Goal: Task Accomplishment & Management: Complete application form

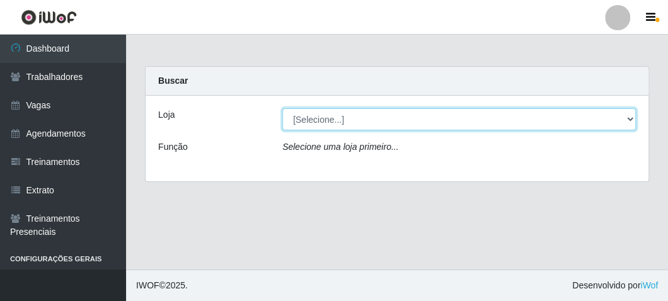
click at [327, 114] on select "[Selecione...] FrigoMaster" at bounding box center [458, 119] width 353 height 22
select select "392"
click at [282, 108] on select "[Selecione...] FrigoMaster" at bounding box center [458, 119] width 353 height 22
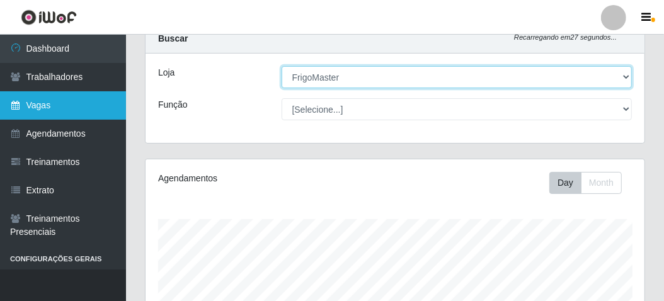
scroll to position [35, 0]
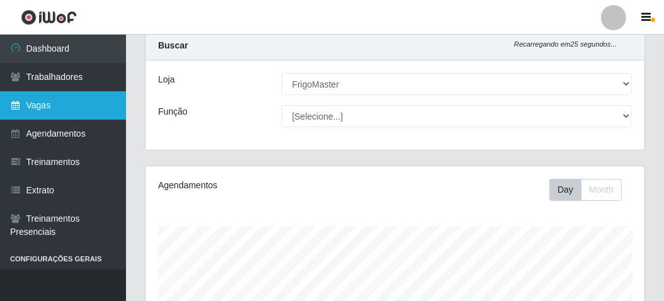
click at [54, 107] on link "Vagas" at bounding box center [63, 105] width 126 height 28
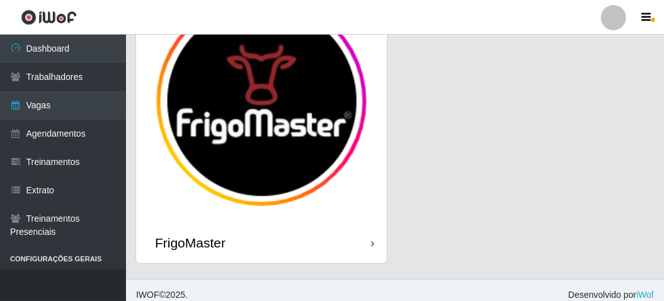
scroll to position [104, 0]
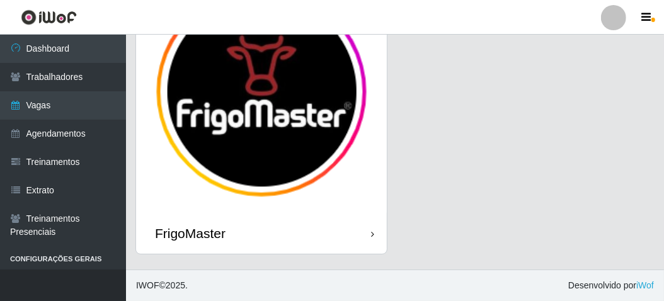
click at [298, 229] on div "FrigoMaster" at bounding box center [261, 233] width 251 height 41
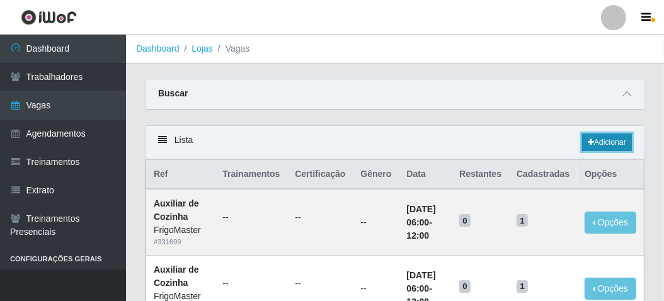
click at [617, 147] on link "Adicionar" at bounding box center [607, 143] width 50 height 18
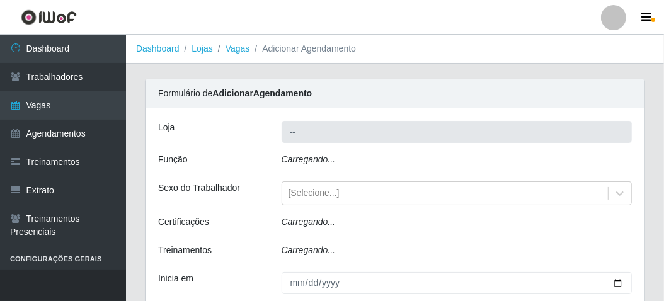
type input "FrigoMaster"
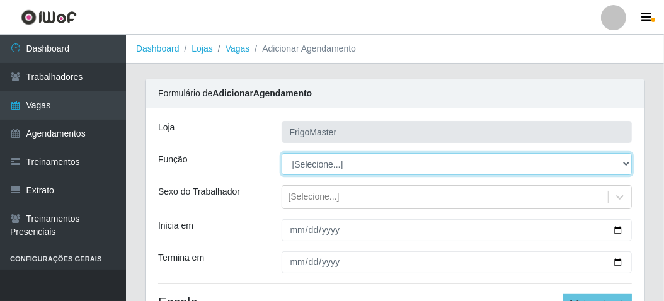
click at [318, 164] on select "[Selecione...] ASG ASG + ASG ++ Auxiliar de Cozinha Auxiliar de Cozinha + Auxil…" at bounding box center [456, 164] width 351 height 22
select select "94"
click at [281, 153] on select "[Selecione...] ASG ASG + ASG ++ Auxiliar de Cozinha Auxiliar de Cozinha + Auxil…" at bounding box center [456, 164] width 351 height 22
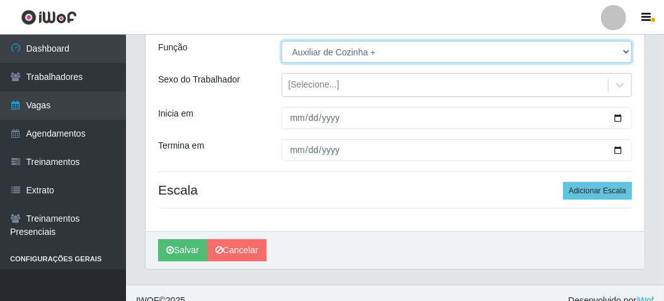
scroll to position [126, 0]
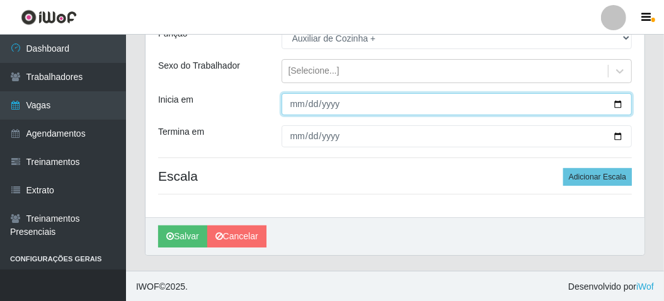
click at [617, 103] on input "Inicia em" at bounding box center [456, 104] width 351 height 22
type input "2025-08-30"
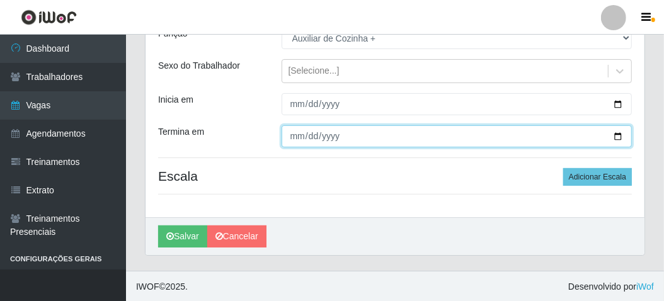
click at [615, 132] on input "Termina em" at bounding box center [456, 136] width 351 height 22
type input "2025-08-30"
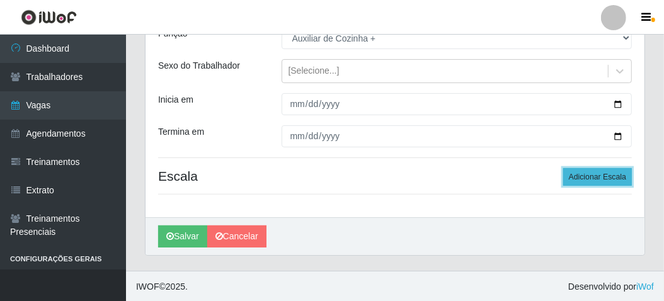
click at [583, 178] on button "Adicionar Escala" at bounding box center [597, 177] width 69 height 18
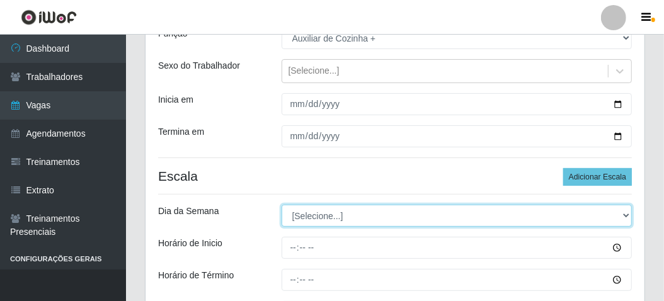
click at [344, 219] on select "[Selecione...] Segunda Terça Quarta Quinta Sexta Sábado Domingo" at bounding box center [456, 216] width 351 height 22
select select "6"
click at [281, 205] on select "[Selecione...] Segunda Terça Quarta Quinta Sexta Sábado Domingo" at bounding box center [456, 216] width 351 height 22
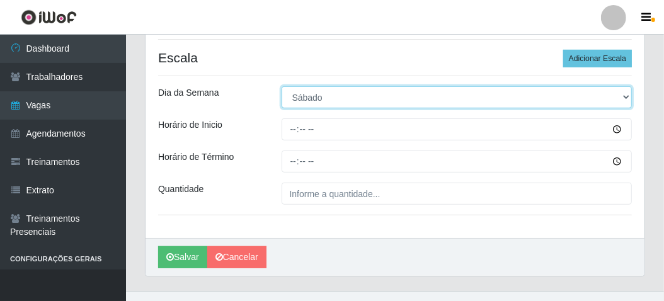
scroll to position [252, 0]
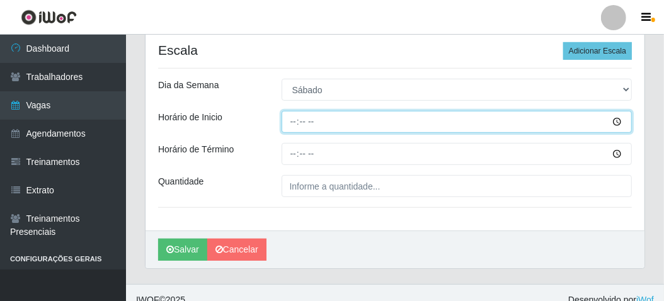
click at [294, 122] on input "Horário de Inicio" at bounding box center [456, 122] width 351 height 22
type input "06:00"
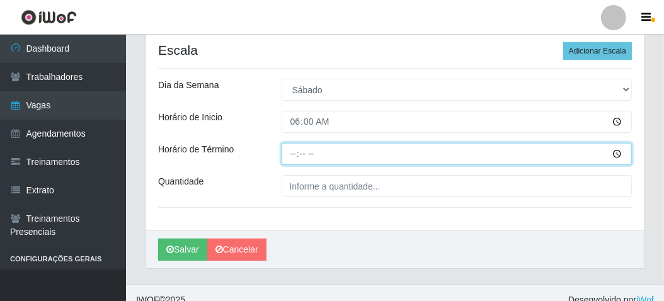
click at [292, 149] on input "Horário de Término" at bounding box center [456, 154] width 351 height 22
type input "12:00"
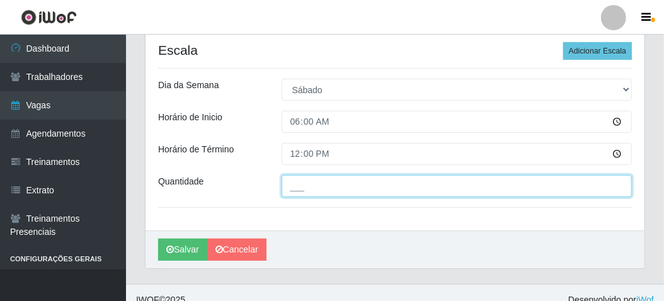
click at [297, 181] on input "___" at bounding box center [456, 186] width 351 height 22
type input "1__"
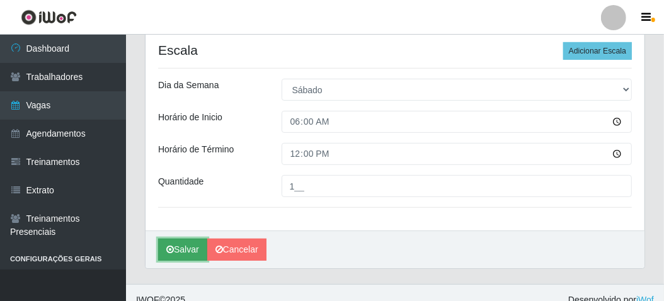
click at [169, 249] on icon "submit" at bounding box center [170, 249] width 8 height 9
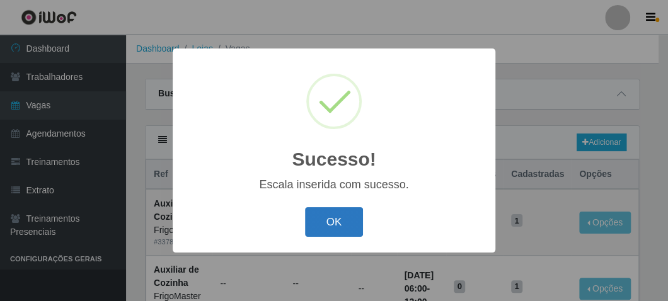
click at [321, 225] on button "OK" at bounding box center [334, 222] width 59 height 30
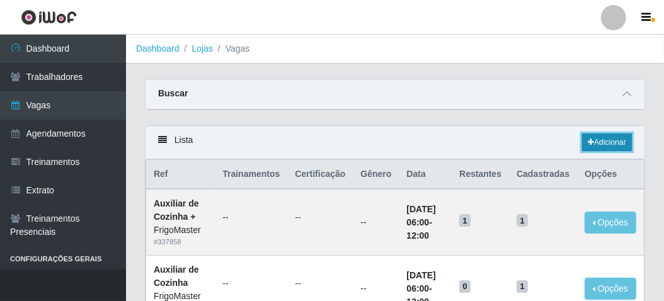
click at [608, 142] on link "Adicionar" at bounding box center [607, 143] width 50 height 18
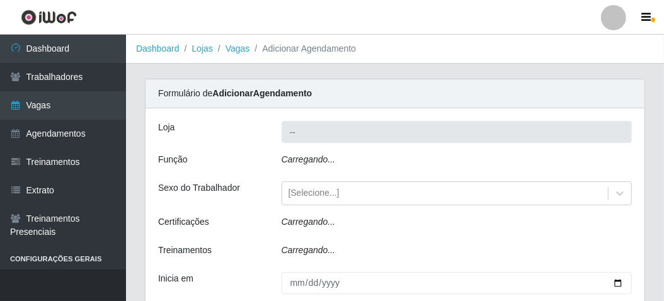
type input "FrigoMaster"
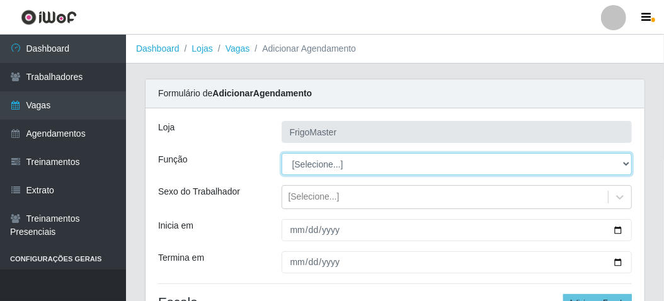
click at [323, 166] on select "[Selecione...] ASG ASG + ASG ++ Auxiliar de Cozinha Auxiliar de Cozinha + Auxil…" at bounding box center [456, 164] width 351 height 22
select select "9"
click at [281, 153] on select "[Selecione...] ASG ASG + ASG ++ Auxiliar de Cozinha Auxiliar de Cozinha + Auxil…" at bounding box center [456, 164] width 351 height 22
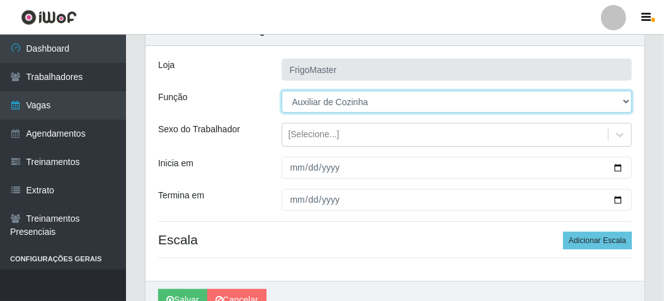
scroll to position [63, 0]
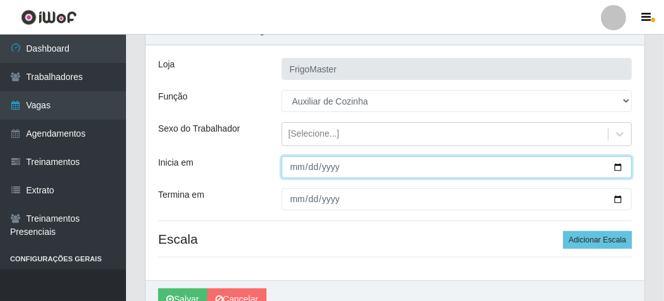
click at [621, 166] on input "Inicia em" at bounding box center [456, 167] width 351 height 22
type input "2025-09-01"
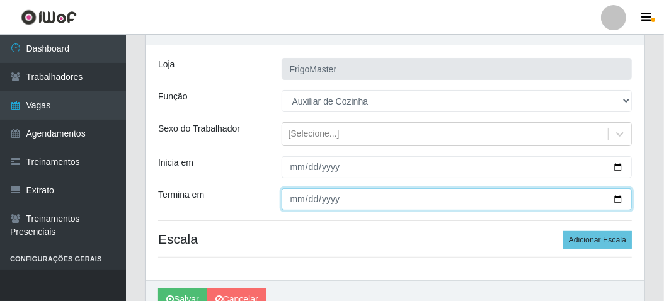
click at [620, 200] on input "Termina em" at bounding box center [456, 199] width 351 height 22
type input "2025-09-05"
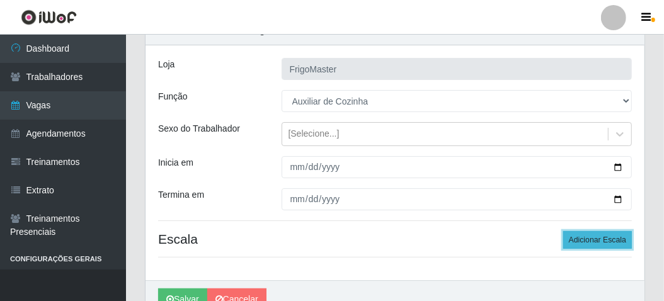
click at [593, 242] on button "Adicionar Escala" at bounding box center [597, 240] width 69 height 18
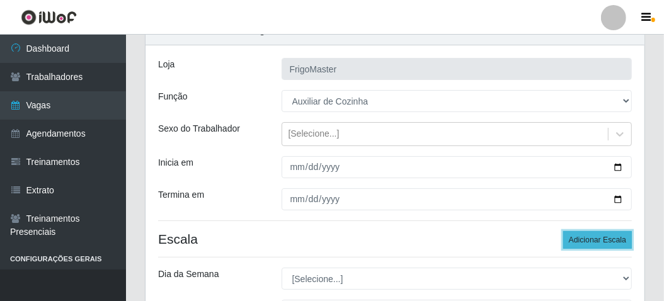
click at [593, 242] on button "Adicionar Escala" at bounding box center [597, 240] width 69 height 18
click at [593, 241] on button "Adicionar Escala" at bounding box center [597, 240] width 69 height 18
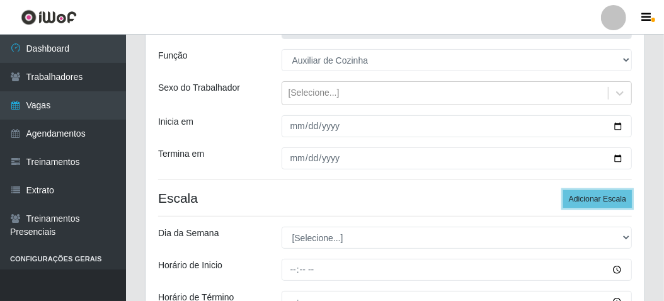
scroll to position [126, 0]
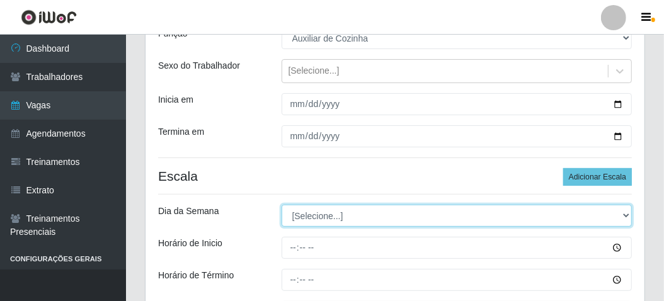
drag, startPoint x: 346, startPoint y: 213, endPoint x: 336, endPoint y: 214, distance: 9.5
click at [346, 213] on select "[Selecione...] Segunda Terça Quarta Quinta Sexta Sábado Domingo" at bounding box center [456, 216] width 351 height 22
select select "1"
click at [281, 205] on select "[Selecione...] Segunda Terça Quarta Quinta Sexta Sábado Domingo" at bounding box center [456, 216] width 351 height 22
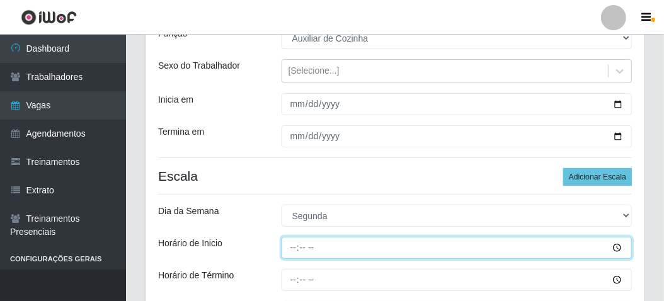
click at [295, 245] on input "Horário de Inicio" at bounding box center [456, 248] width 351 height 22
type input "06:00"
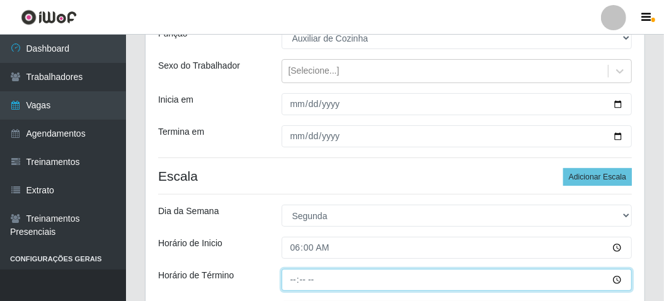
drag, startPoint x: 287, startPoint y: 280, endPoint x: 293, endPoint y: 275, distance: 8.6
click at [287, 280] on input "Horário de Término" at bounding box center [456, 280] width 351 height 22
type input "12:00"
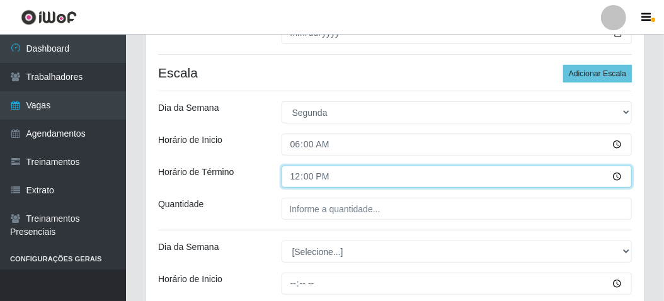
scroll to position [252, 0]
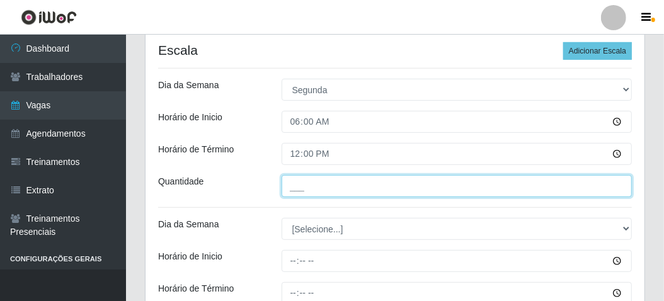
click at [296, 178] on input "___" at bounding box center [456, 186] width 351 height 22
type input "1__"
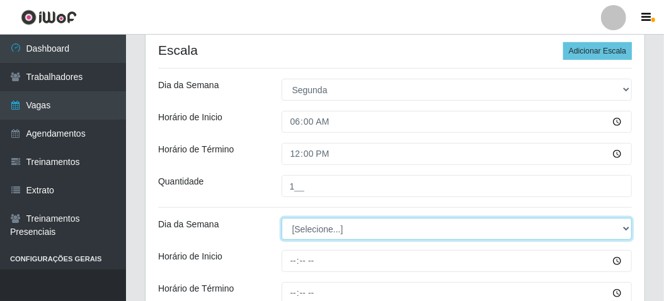
click at [296, 225] on select "[Selecione...] Segunda Terça Quarta Quinta Sexta Sábado Domingo" at bounding box center [456, 229] width 351 height 22
select select "2"
click at [281, 218] on select "[Selecione...] Segunda Terça Quarta Quinta Sexta Sábado Domingo" at bounding box center [456, 229] width 351 height 22
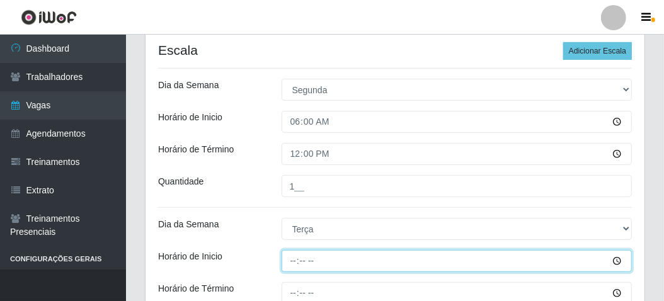
click at [291, 254] on input "Horário de Inicio" at bounding box center [456, 261] width 351 height 22
type input "06:00"
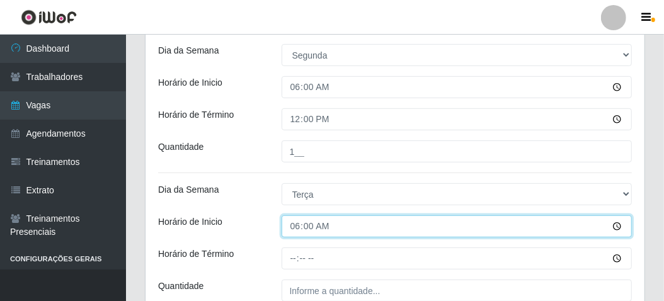
scroll to position [315, 0]
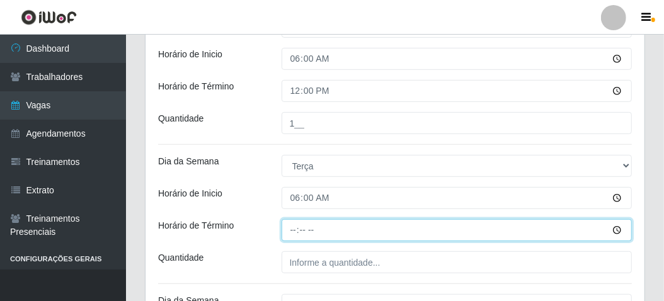
click at [288, 220] on input "Horário de Término" at bounding box center [456, 230] width 351 height 22
type input "12:00"
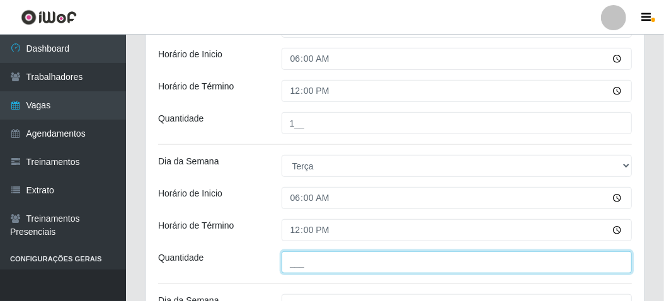
click at [308, 264] on input "___" at bounding box center [456, 262] width 351 height 22
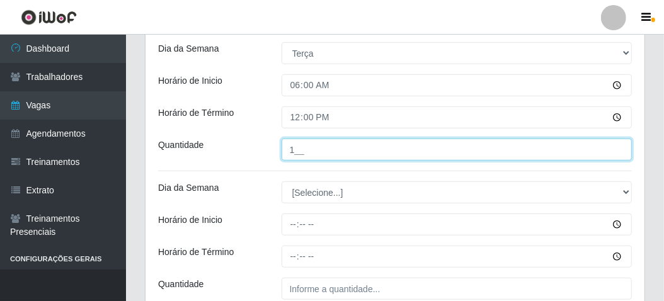
scroll to position [441, 0]
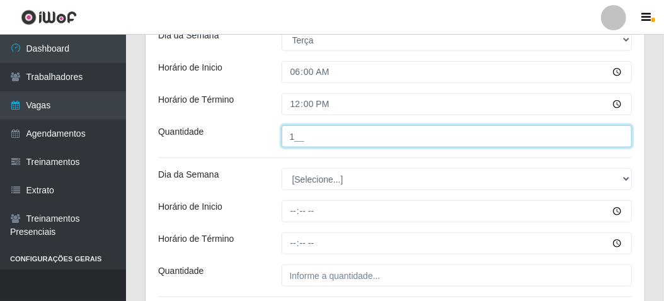
type input "1__"
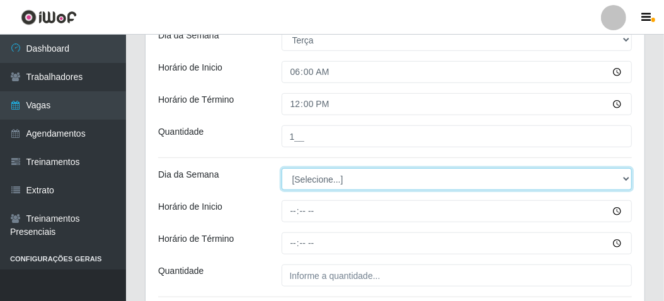
click at [309, 178] on select "[Selecione...] Segunda Terça Quarta Quinta Sexta Sábado Domingo" at bounding box center [456, 179] width 351 height 22
select select "3"
click at [281, 168] on select "[Selecione...] Segunda Terça Quarta Quinta Sexta Sábado Domingo" at bounding box center [456, 179] width 351 height 22
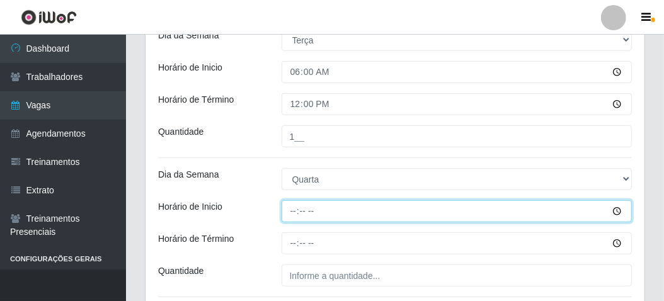
click at [292, 208] on input "Horário de Inicio" at bounding box center [456, 211] width 351 height 22
type input "06:00"
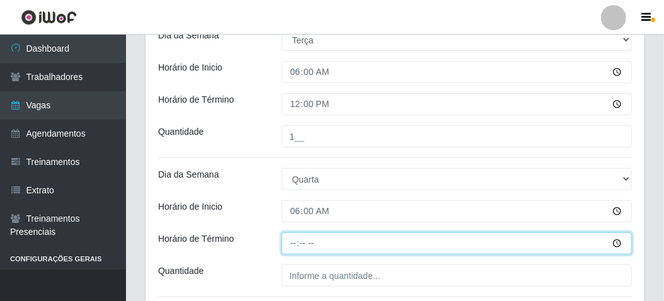
click at [287, 239] on input "Horário de Término" at bounding box center [456, 243] width 351 height 22
type input "12:00"
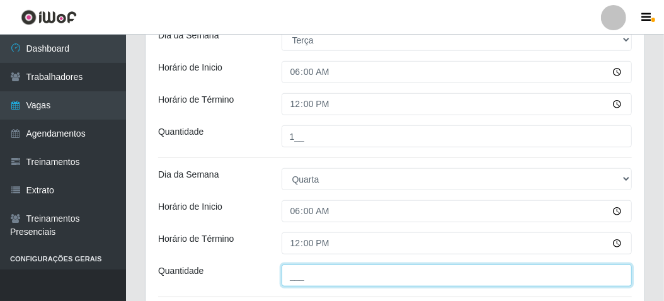
click at [299, 271] on input "___" at bounding box center [456, 275] width 351 height 22
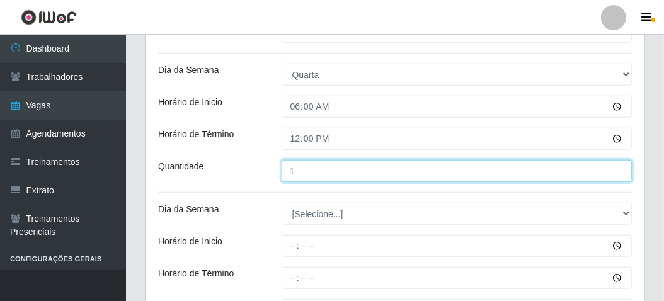
scroll to position [567, 0]
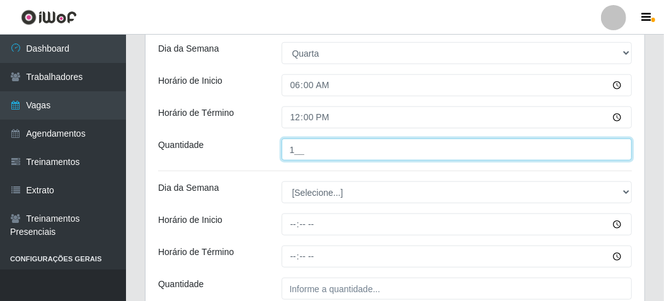
type input "1__"
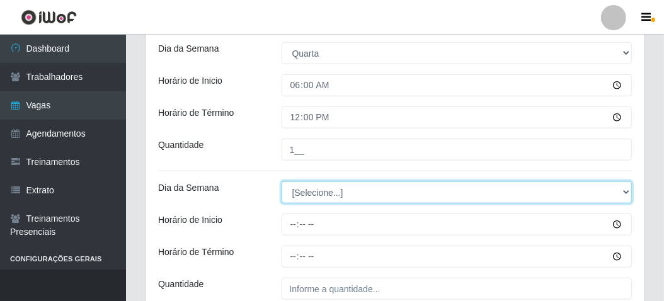
click at [288, 188] on select "[Selecione...] Segunda Terça Quarta Quinta Sexta Sábado Domingo" at bounding box center [456, 192] width 351 height 22
select select "4"
click at [281, 181] on select "[Selecione...] Segunda Terça Quarta Quinta Sexta Sábado Domingo" at bounding box center [456, 192] width 351 height 22
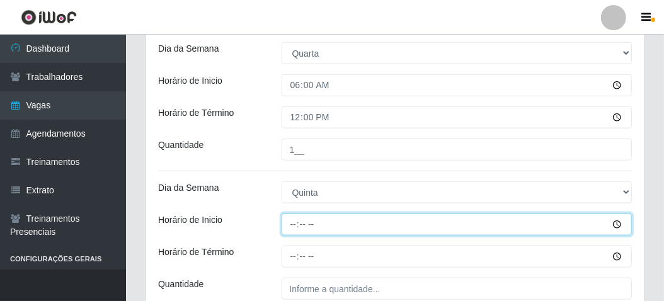
click at [285, 220] on input "Horário de Inicio" at bounding box center [456, 224] width 351 height 22
type input "06:00"
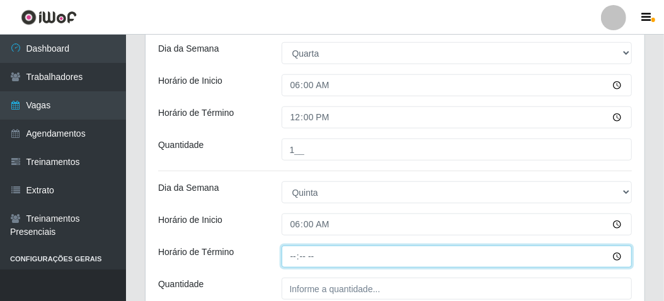
click at [286, 249] on input "Horário de Término" at bounding box center [456, 257] width 351 height 22
type input "12:00"
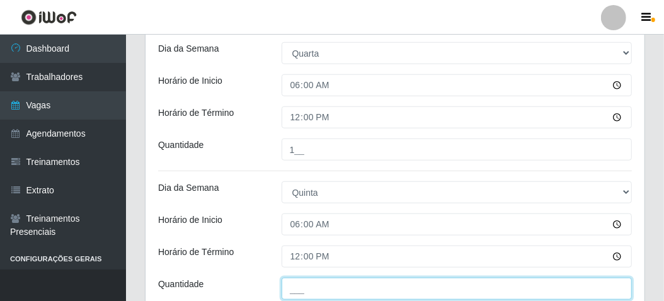
click at [301, 283] on input "___" at bounding box center [456, 289] width 351 height 22
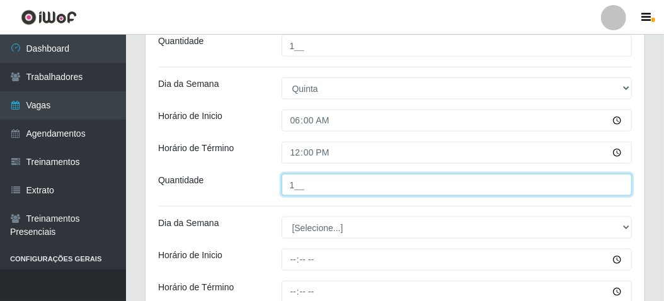
scroll to position [693, 0]
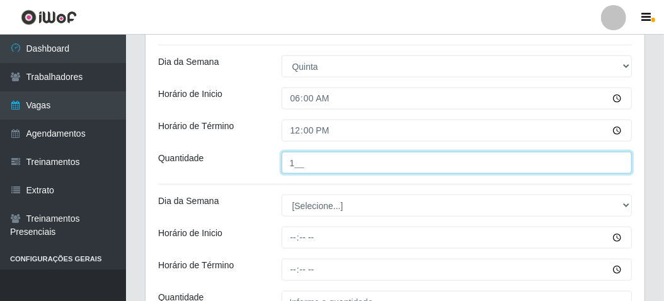
type input "1__"
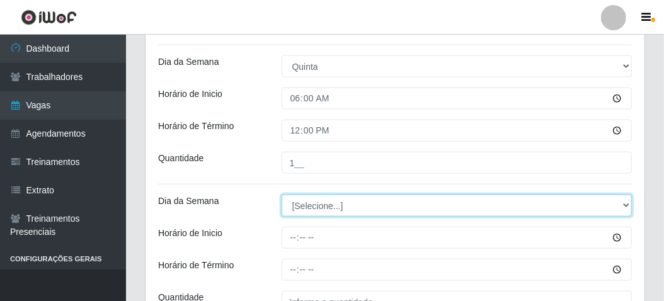
click at [299, 208] on select "[Selecione...] Segunda Terça Quarta Quinta Sexta Sábado Domingo" at bounding box center [456, 206] width 351 height 22
select select "5"
click at [281, 195] on select "[Selecione...] Segunda Terça Quarta Quinta Sexta Sábado Domingo" at bounding box center [456, 206] width 351 height 22
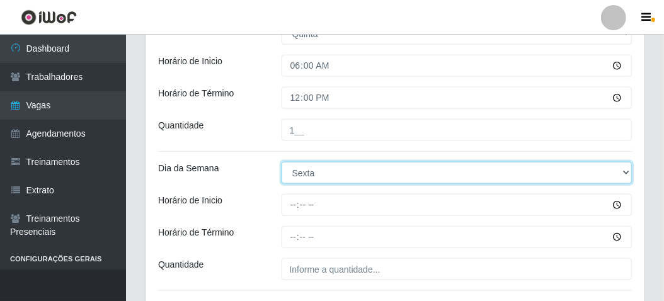
scroll to position [756, 0]
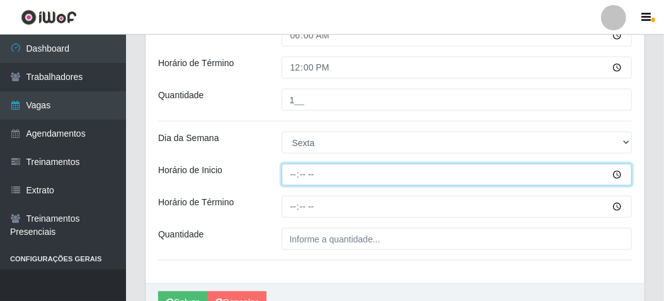
click at [294, 171] on input "Horário de Inicio" at bounding box center [456, 175] width 351 height 22
type input "06:00"
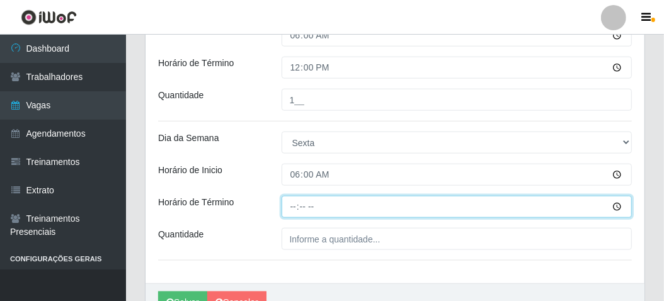
click at [290, 208] on input "Horário de Término" at bounding box center [456, 207] width 351 height 22
type input "12:00"
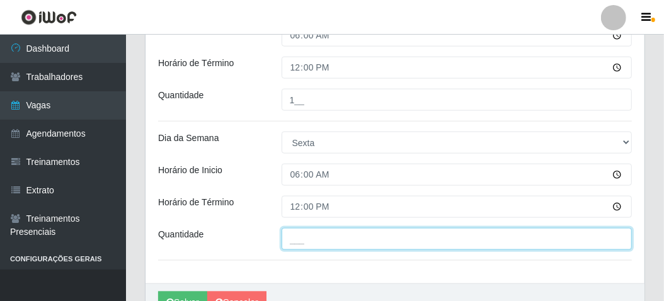
drag, startPoint x: 290, startPoint y: 240, endPoint x: 282, endPoint y: 242, distance: 8.6
click at [290, 240] on input "___" at bounding box center [456, 239] width 351 height 22
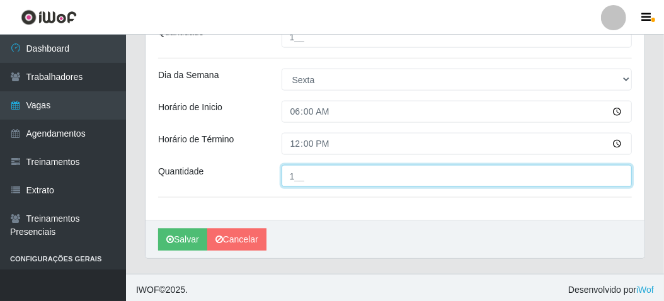
scroll to position [821, 0]
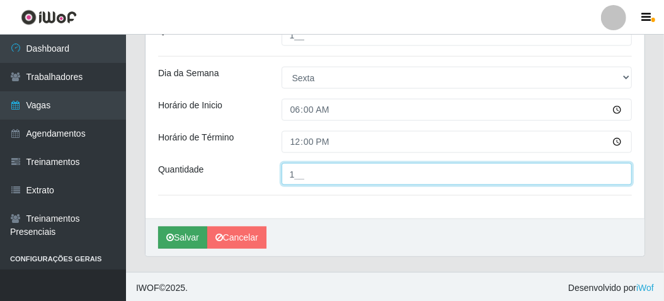
type input "1__"
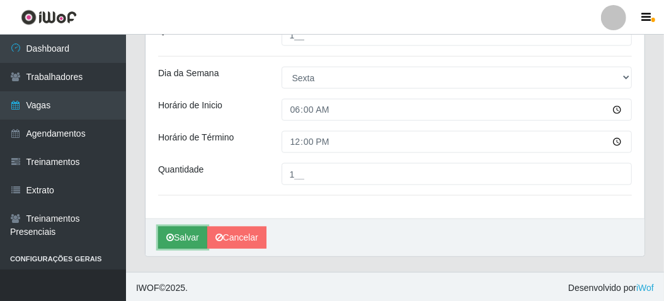
click at [187, 236] on button "Salvar" at bounding box center [182, 238] width 49 height 22
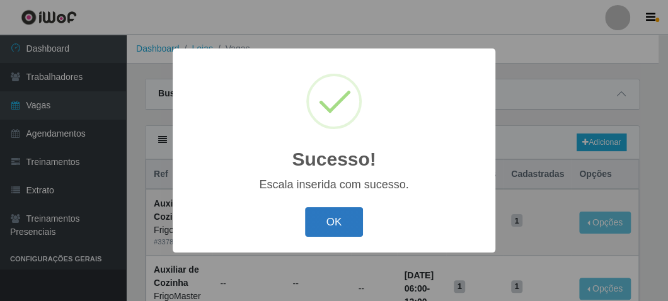
click at [324, 228] on button "OK" at bounding box center [334, 222] width 59 height 30
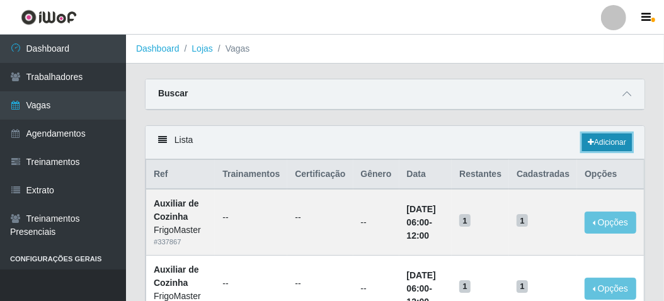
click at [613, 138] on link "Adicionar" at bounding box center [607, 143] width 50 height 18
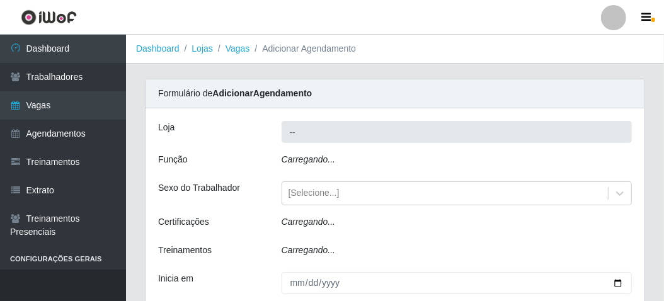
type input "FrigoMaster"
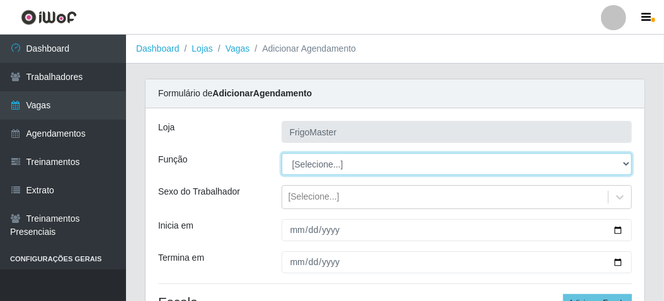
click at [320, 160] on select "[Selecione...] ASG ASG + ASG ++ Auxiliar de Cozinha Auxiliar de Cozinha + Auxil…" at bounding box center [456, 164] width 351 height 22
select select "94"
click at [281, 153] on select "[Selecione...] ASG ASG + ASG ++ Auxiliar de Cozinha Auxiliar de Cozinha + Auxil…" at bounding box center [456, 164] width 351 height 22
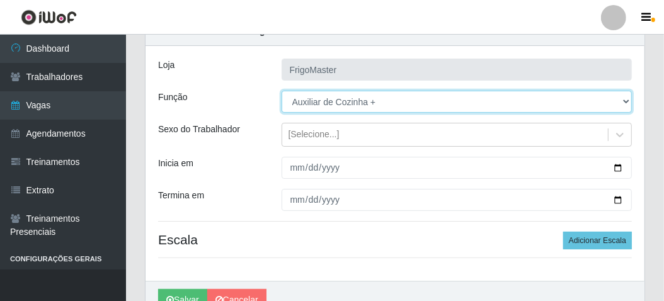
scroll to position [63, 0]
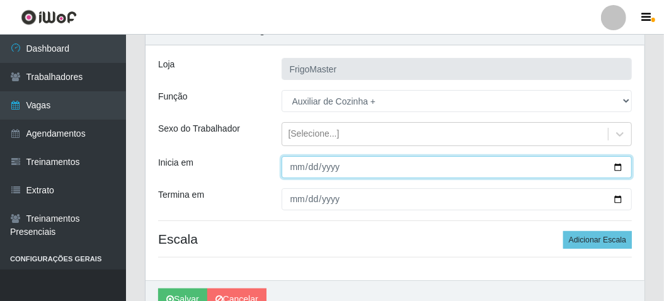
click at [615, 168] on input "Inicia em" at bounding box center [456, 167] width 351 height 22
type input "2025-09-06"
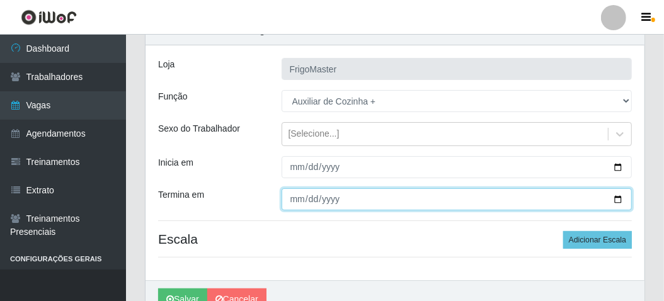
click at [617, 201] on input "Termina em" at bounding box center [456, 199] width 351 height 22
type input "2025-09-06"
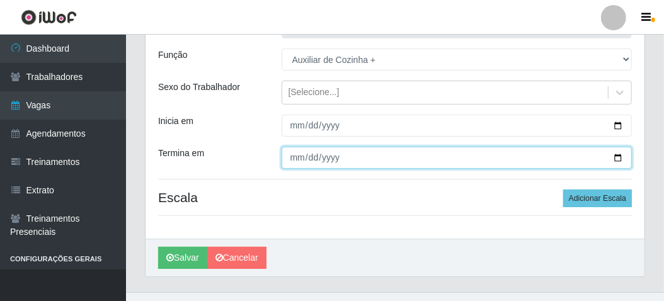
scroll to position [126, 0]
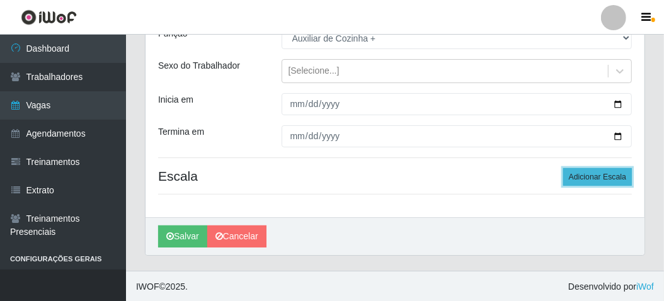
click at [593, 179] on button "Adicionar Escala" at bounding box center [597, 177] width 69 height 18
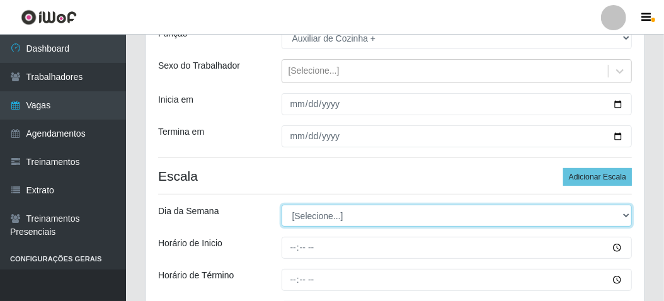
click at [351, 213] on select "[Selecione...] Segunda Terça Quarta Quinta Sexta Sábado Domingo" at bounding box center [456, 216] width 351 height 22
select select "6"
click at [281, 205] on select "[Selecione...] Segunda Terça Quarta Quinta Sexta Sábado Domingo" at bounding box center [456, 216] width 351 height 22
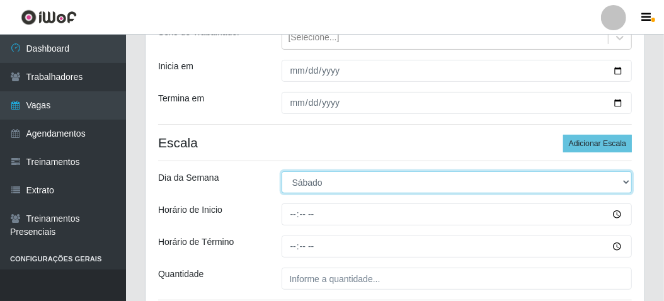
scroll to position [189, 0]
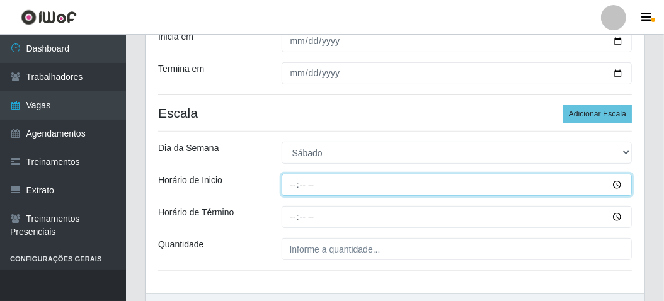
click at [294, 184] on input "Horário de Inicio" at bounding box center [456, 185] width 351 height 22
type input "06:00"
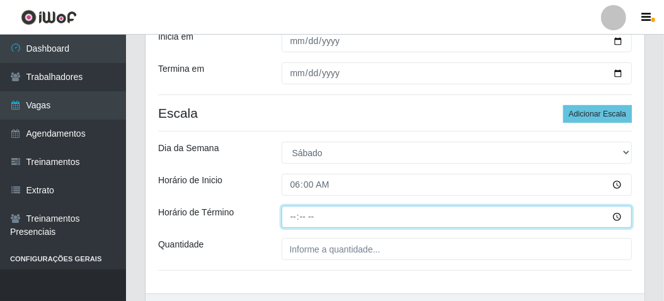
click at [293, 209] on input "Horário de Término" at bounding box center [456, 217] width 351 height 22
type input "12:00"
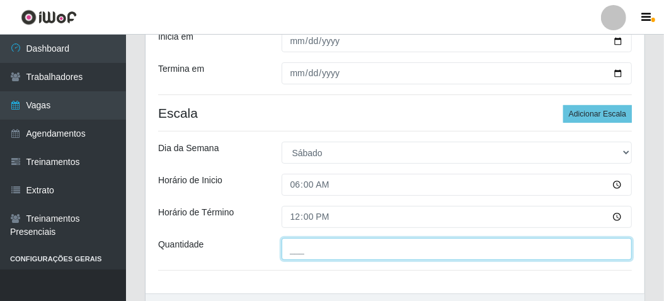
click at [306, 242] on input "___" at bounding box center [456, 249] width 351 height 22
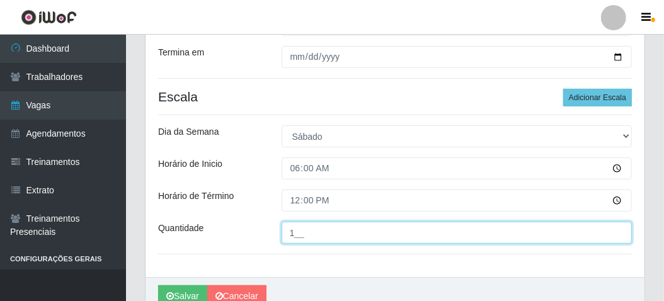
scroll to position [252, 0]
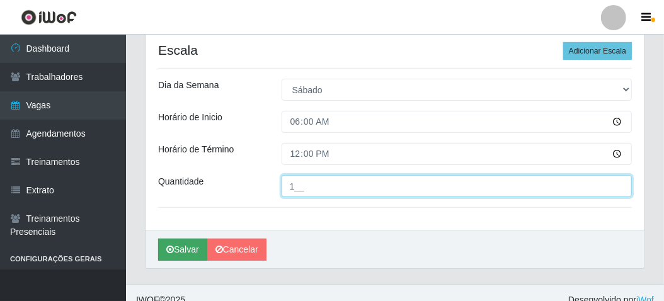
type input "1__"
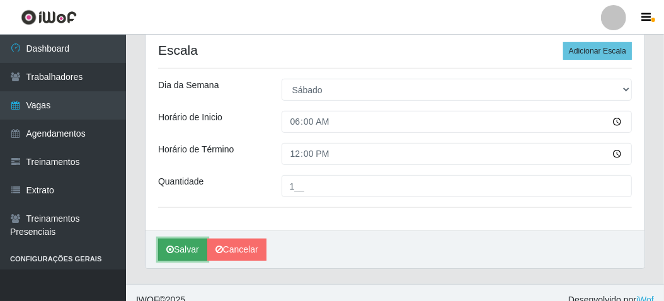
click at [191, 247] on button "Salvar" at bounding box center [182, 250] width 49 height 22
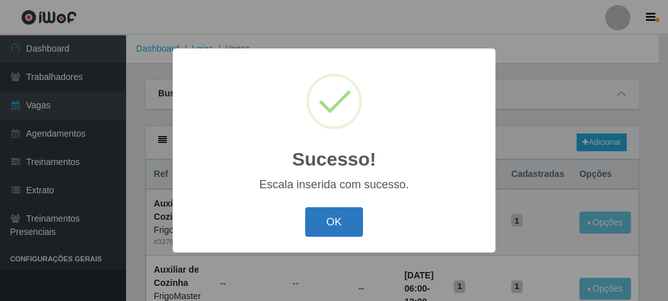
click at [331, 219] on button "OK" at bounding box center [334, 222] width 59 height 30
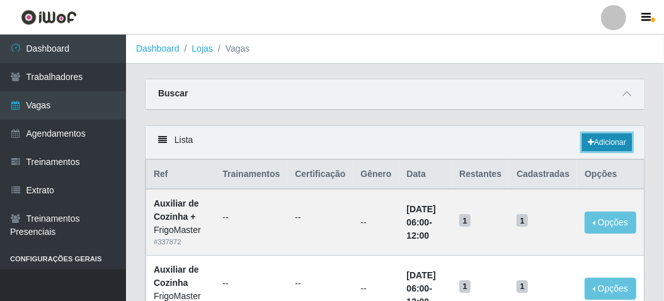
click at [603, 139] on link "Adicionar" at bounding box center [607, 143] width 50 height 18
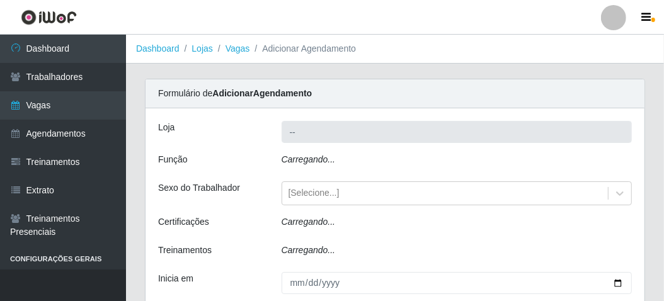
type input "FrigoMaster"
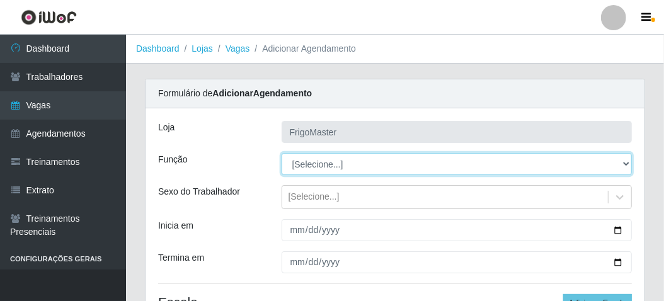
click at [312, 157] on select "[Selecione...] ASG ASG + ASG ++ Auxiliar de Cozinha Auxiliar de Cozinha + Auxil…" at bounding box center [456, 164] width 351 height 22
select select "9"
click at [281, 153] on select "[Selecione...] ASG ASG + ASG ++ Auxiliar de Cozinha Auxiliar de Cozinha + Auxil…" at bounding box center [456, 164] width 351 height 22
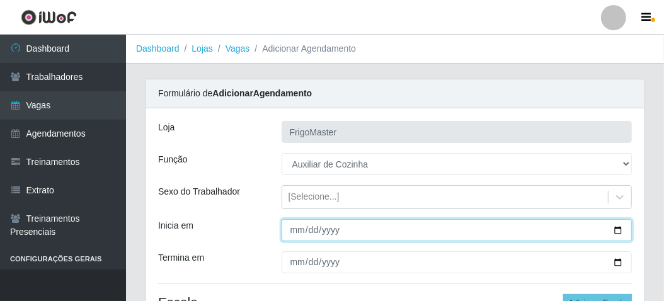
click at [617, 229] on input "Inicia em" at bounding box center [456, 230] width 351 height 22
type input "2025-09-08"
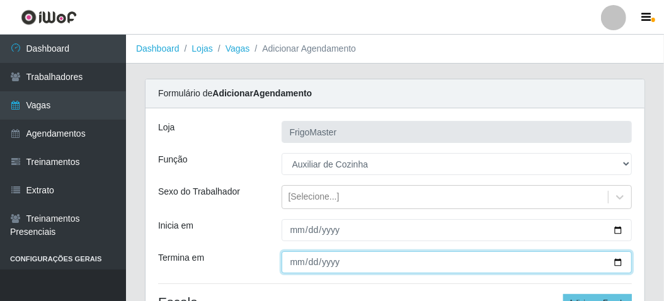
click at [616, 260] on input "Termina em" at bounding box center [456, 262] width 351 height 22
type input "2025-09-12"
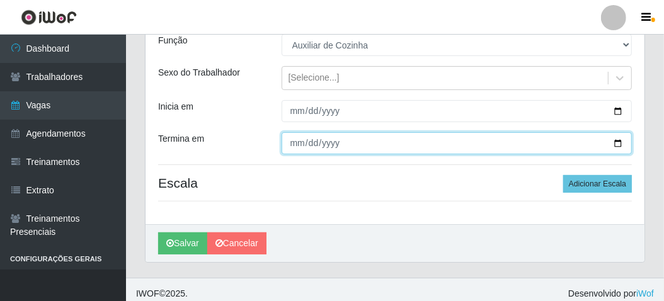
scroll to position [126, 0]
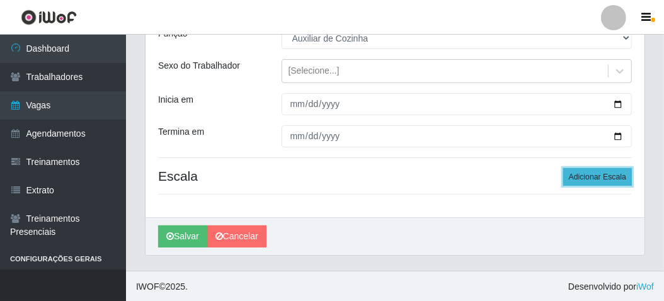
click at [577, 180] on button "Adicionar Escala" at bounding box center [597, 177] width 69 height 18
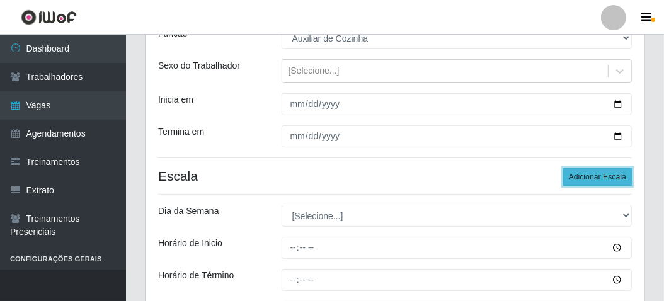
click at [577, 181] on button "Adicionar Escala" at bounding box center [597, 177] width 69 height 18
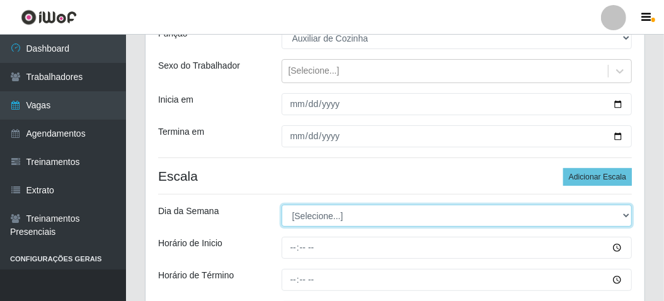
click at [317, 219] on select "[Selecione...] Segunda Terça Quarta Quinta Sexta Sábado Domingo" at bounding box center [456, 216] width 351 height 22
select select "1"
click at [281, 205] on select "[Selecione...] Segunda Terça Quarta Quinta Sexta Sábado Domingo" at bounding box center [456, 216] width 351 height 22
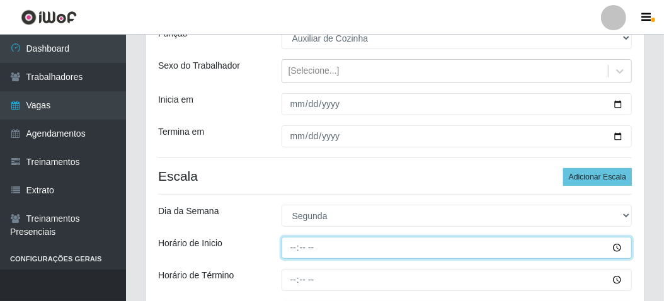
click at [287, 247] on input "Horário de Inicio" at bounding box center [456, 248] width 351 height 22
type input "06:00"
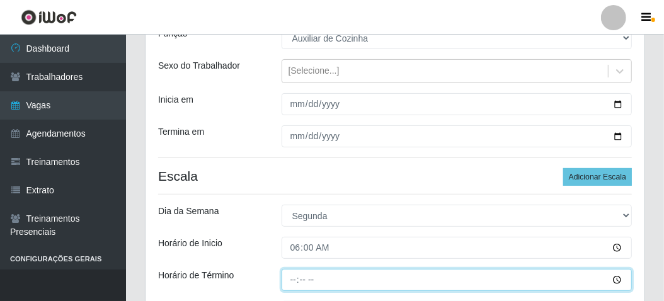
click at [291, 273] on input "Horário de Término" at bounding box center [456, 280] width 351 height 22
type input "12:00"
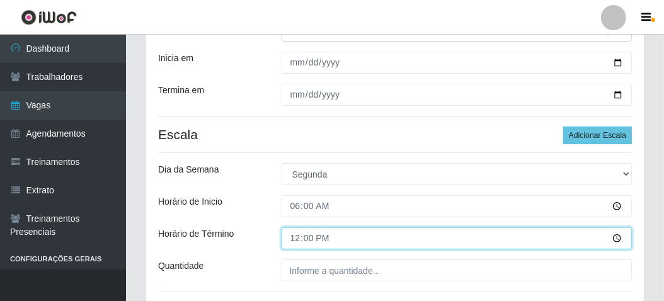
scroll to position [189, 0]
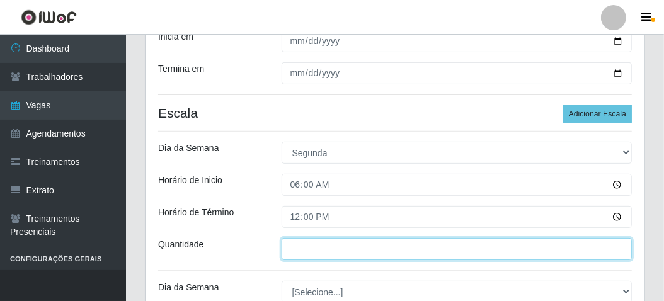
click at [291, 254] on input "___" at bounding box center [456, 249] width 351 height 22
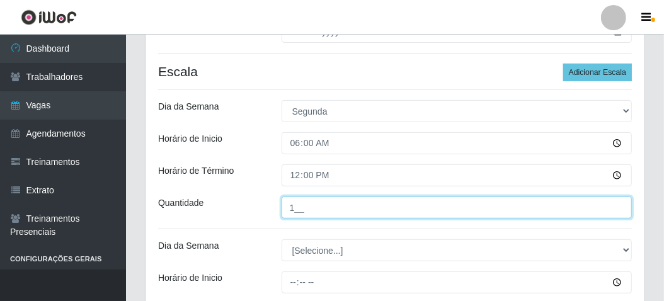
scroll to position [252, 0]
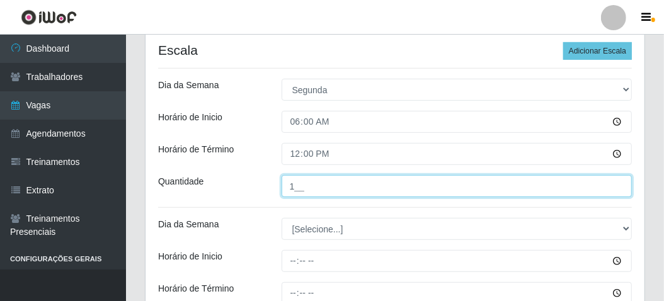
type input "1__"
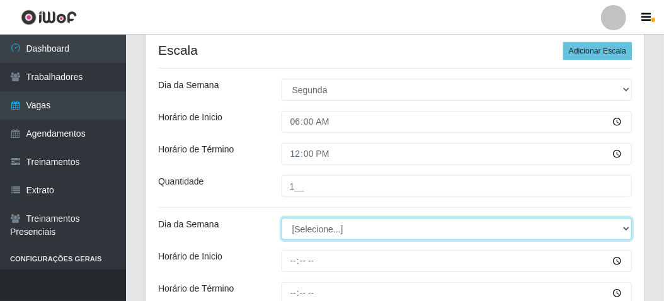
click at [310, 229] on select "[Selecione...] Segunda Terça Quarta Quinta Sexta Sábado Domingo" at bounding box center [456, 229] width 351 height 22
select select "2"
click at [281, 218] on select "[Selecione...] Segunda Terça Quarta Quinta Sexta Sábado Domingo" at bounding box center [456, 229] width 351 height 22
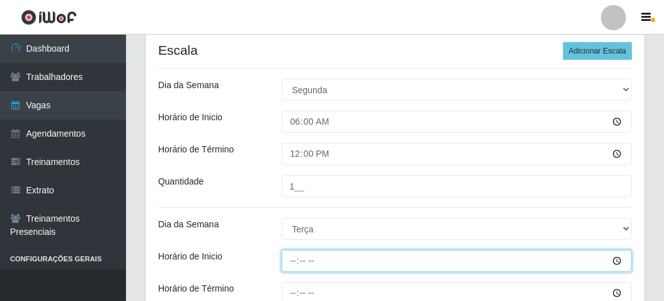
click at [283, 261] on input "Horário de Inicio" at bounding box center [456, 261] width 351 height 22
type input "06:00"
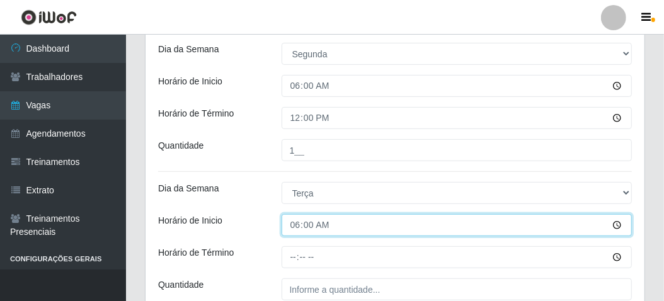
scroll to position [315, 0]
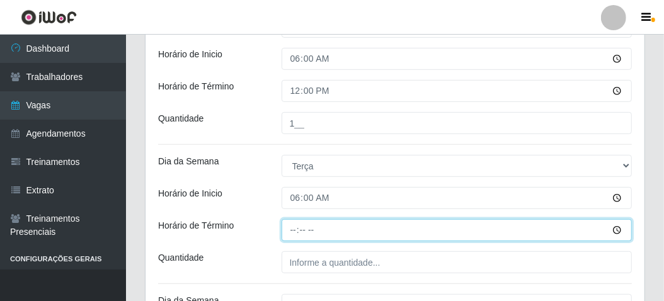
click at [304, 220] on input "Horário de Término" at bounding box center [456, 230] width 351 height 22
type input "12:00"
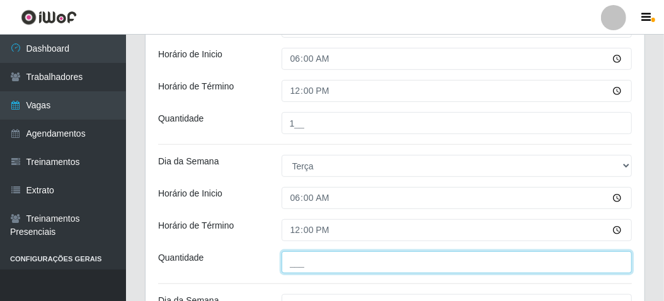
click at [292, 260] on input "___" at bounding box center [456, 262] width 351 height 22
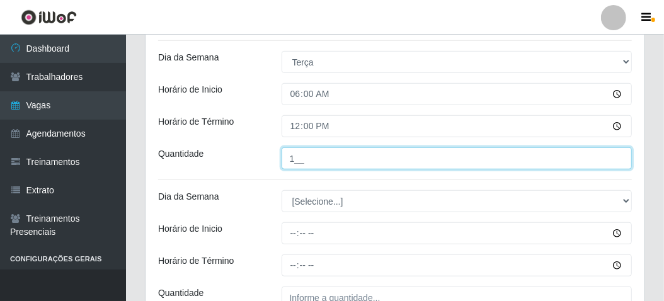
scroll to position [441, 0]
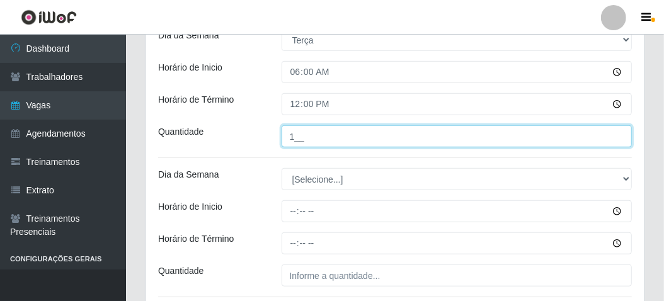
type input "1__"
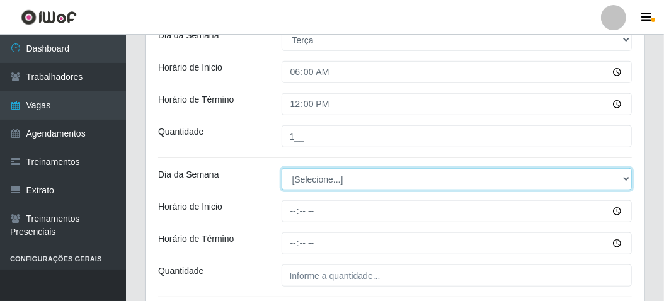
click at [335, 173] on select "[Selecione...] Segunda Terça Quarta Quinta Sexta Sábado Domingo" at bounding box center [456, 179] width 351 height 22
select select "3"
click at [281, 168] on select "[Selecione...] Segunda Terça Quarta Quinta Sexta Sábado Domingo" at bounding box center [456, 179] width 351 height 22
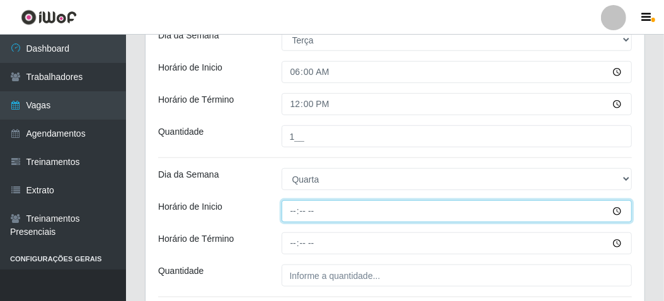
click at [286, 219] on input "Horário de Inicio" at bounding box center [456, 211] width 351 height 22
type input "06:00"
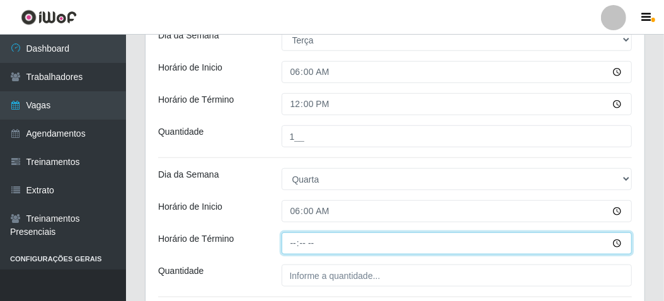
click at [288, 247] on input "Horário de Término" at bounding box center [456, 243] width 351 height 22
type input "12:00"
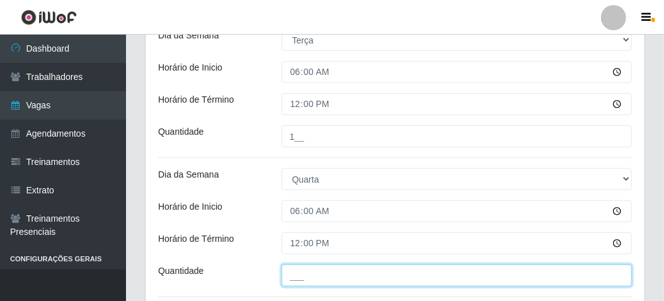
click at [293, 281] on input "___" at bounding box center [456, 275] width 351 height 22
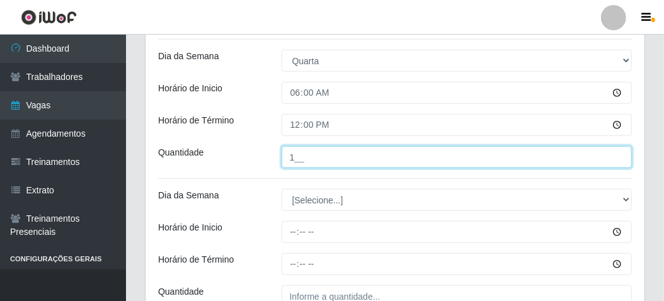
scroll to position [567, 0]
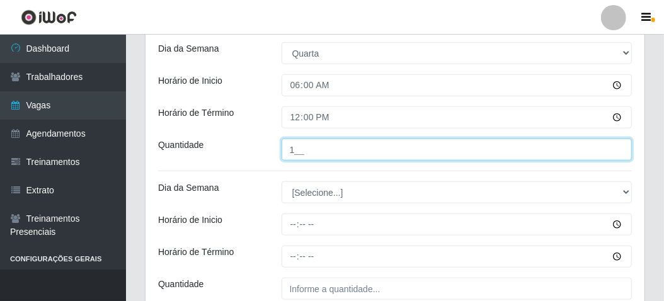
type input "1__"
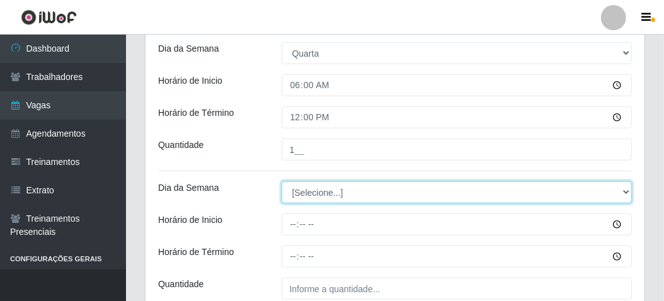
click at [306, 199] on select "[Selecione...] Segunda Terça Quarta Quinta Sexta Sábado Domingo" at bounding box center [456, 192] width 351 height 22
select select "4"
click at [281, 181] on select "[Selecione...] Segunda Terça Quarta Quinta Sexta Sábado Domingo" at bounding box center [456, 192] width 351 height 22
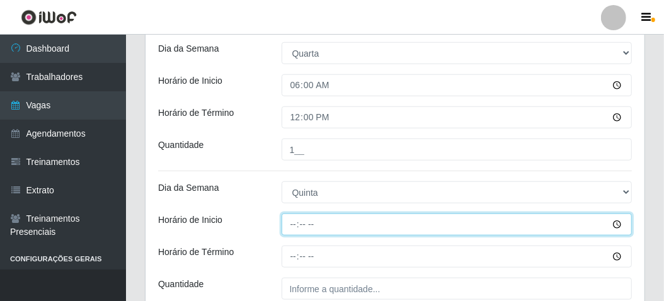
click at [285, 227] on input "Horário de Inicio" at bounding box center [456, 224] width 351 height 22
type input "06:00"
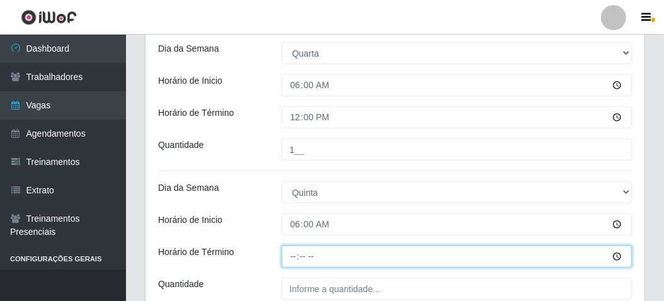
drag, startPoint x: 293, startPoint y: 253, endPoint x: 308, endPoint y: 246, distance: 16.6
click at [295, 251] on input "Horário de Término" at bounding box center [456, 257] width 351 height 22
type input "13:00"
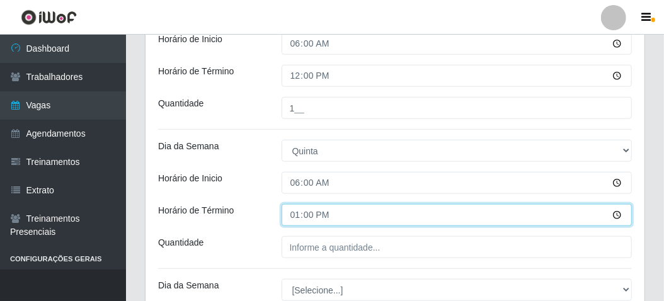
scroll to position [630, 0]
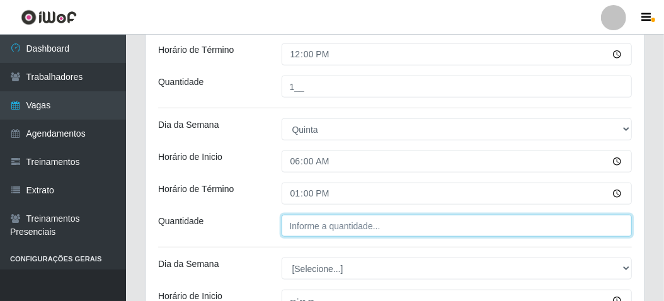
click at [309, 230] on input "Quantidade" at bounding box center [456, 226] width 351 height 22
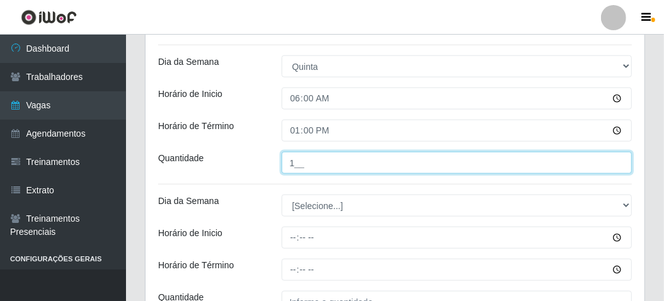
type input "1__"
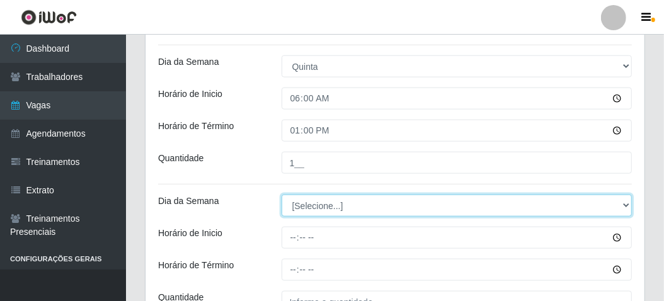
click at [337, 210] on select "[Selecione...] Segunda Terça Quarta Quinta Sexta Sábado Domingo" at bounding box center [456, 206] width 351 height 22
select select "5"
click at [281, 195] on select "[Selecione...] Segunda Terça Quarta Quinta Sexta Sábado Domingo" at bounding box center [456, 206] width 351 height 22
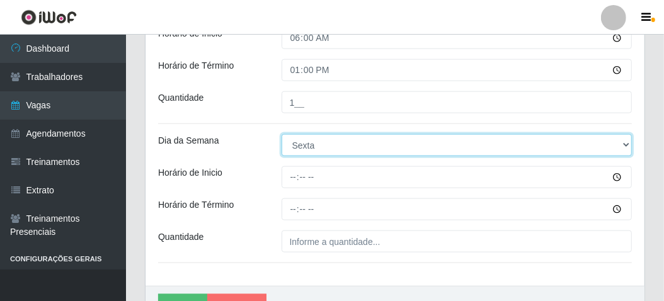
scroll to position [756, 0]
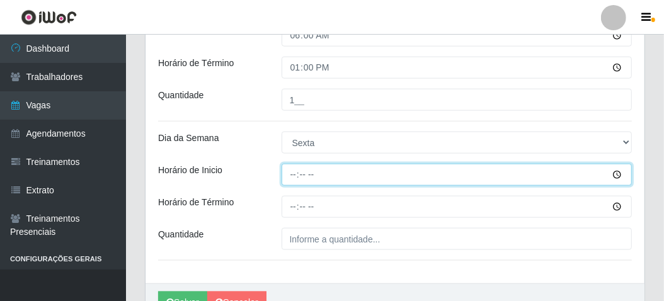
click at [287, 166] on input "Horário de Inicio" at bounding box center [456, 175] width 351 height 22
click at [288, 168] on input "Horário de Inicio" at bounding box center [456, 175] width 351 height 22
type input "06:00"
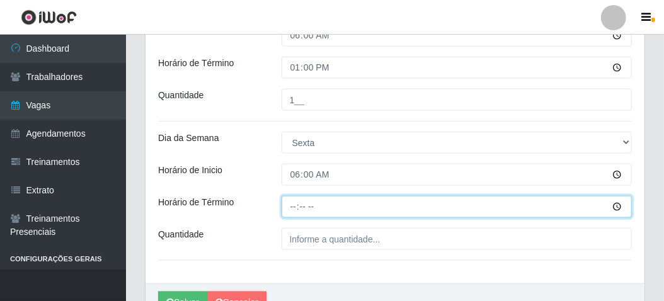
click at [285, 202] on input "Horário de Término" at bounding box center [456, 207] width 351 height 22
type input "12:00"
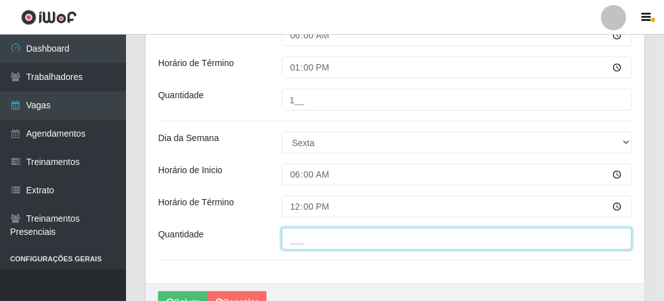
click at [302, 237] on input "___" at bounding box center [456, 239] width 351 height 22
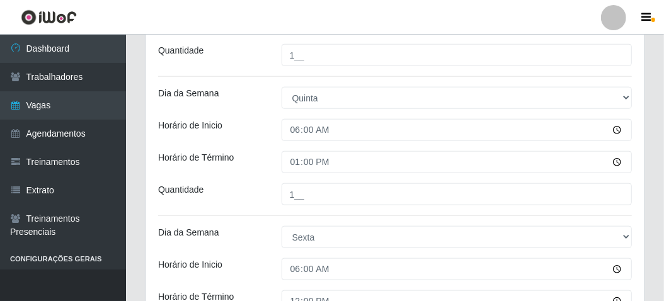
scroll to position [632, 0]
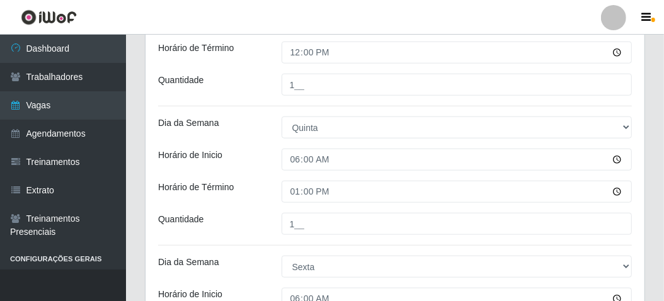
type input "1__"
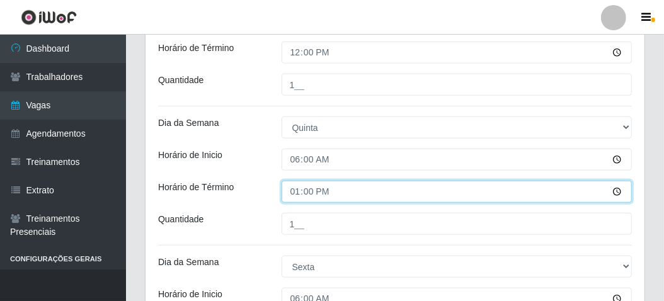
click at [293, 190] on input "13:00" at bounding box center [456, 192] width 351 height 22
type input "12:00"
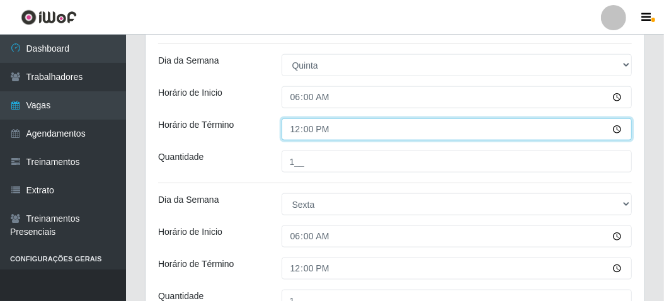
scroll to position [821, 0]
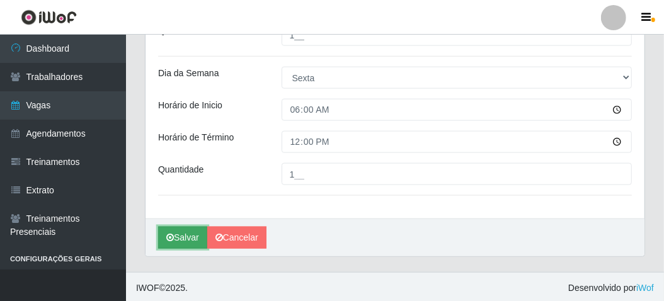
click at [183, 242] on button "Salvar" at bounding box center [182, 238] width 49 height 22
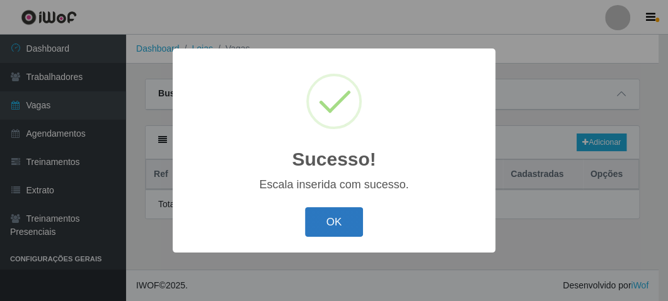
click at [326, 217] on button "OK" at bounding box center [334, 222] width 59 height 30
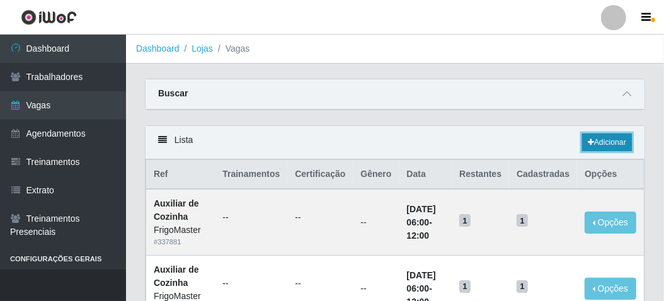
click at [585, 145] on link "Adicionar" at bounding box center [607, 143] width 50 height 18
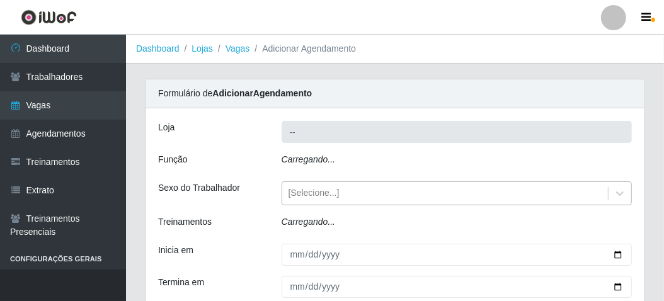
type input "FrigoMaster"
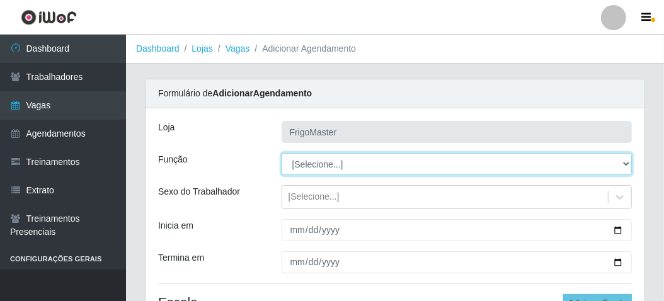
click at [387, 154] on select "[Selecione...] ASG ASG + ASG ++ Auxiliar de Cozinha Auxiliar de Cozinha + Auxil…" at bounding box center [456, 164] width 351 height 22
click at [281, 153] on select "[Selecione...] ASG ASG + ASG ++ Auxiliar de Cozinha Auxiliar de Cozinha + Auxil…" at bounding box center [456, 164] width 351 height 22
click at [350, 158] on select "[Selecione...] ASG ASG + ASG ++ Auxiliar de Cozinha Auxiliar de Cozinha + Auxil…" at bounding box center [456, 164] width 351 height 22
select select "94"
click at [281, 153] on select "[Selecione...] ASG ASG + ASG ++ Auxiliar de Cozinha Auxiliar de Cozinha + Auxil…" at bounding box center [456, 164] width 351 height 22
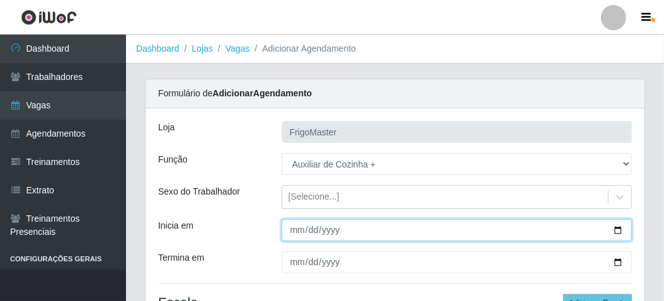
click at [293, 227] on input "Inicia em" at bounding box center [456, 230] width 351 height 22
click at [618, 229] on input "Inicia em" at bounding box center [456, 230] width 351 height 22
type input "2025-09-13"
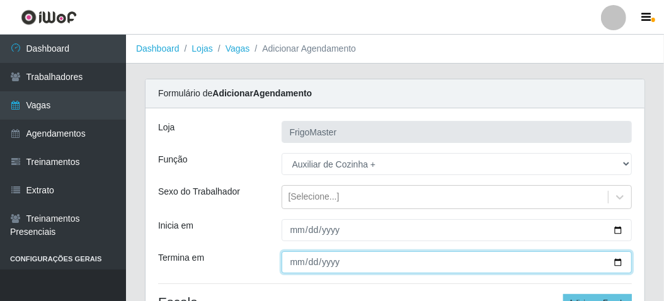
click at [619, 264] on input "Termina em" at bounding box center [456, 262] width 351 height 22
type input "2025-09-13"
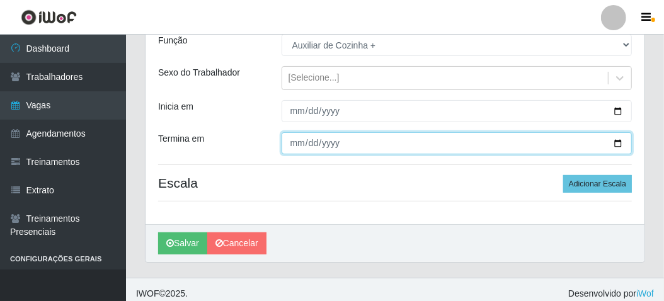
scroll to position [126, 0]
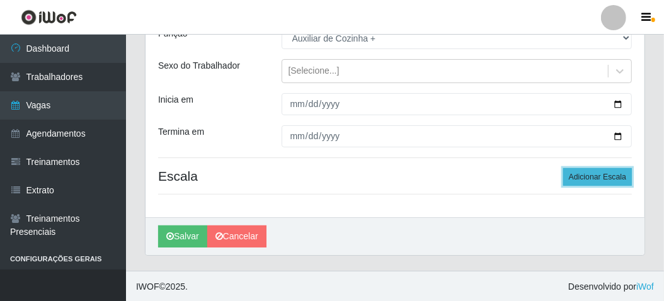
click at [576, 174] on button "Adicionar Escala" at bounding box center [597, 177] width 69 height 18
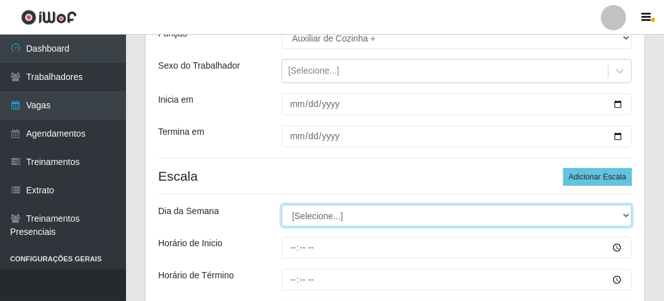
click at [354, 208] on select "[Selecione...] Segunda Terça Quarta Quinta Sexta Sábado Domingo" at bounding box center [456, 216] width 351 height 22
select select "6"
click at [281, 205] on select "[Selecione...] Segunda Terça Quarta Quinta Sexta Sábado Domingo" at bounding box center [456, 216] width 351 height 22
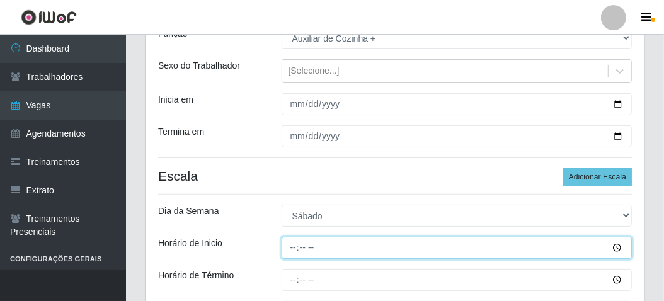
click at [294, 242] on input "Horário de Inicio" at bounding box center [456, 248] width 351 height 22
type input "06:00"
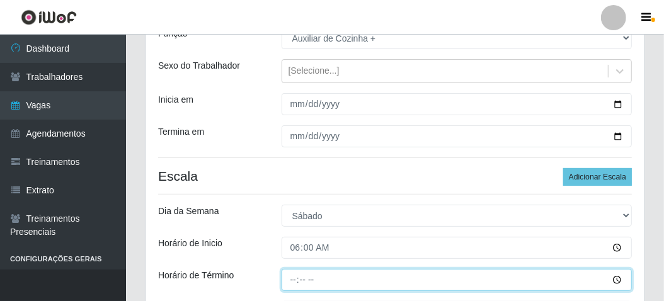
click at [287, 278] on input "Horário de Término" at bounding box center [456, 280] width 351 height 22
type input "12:00"
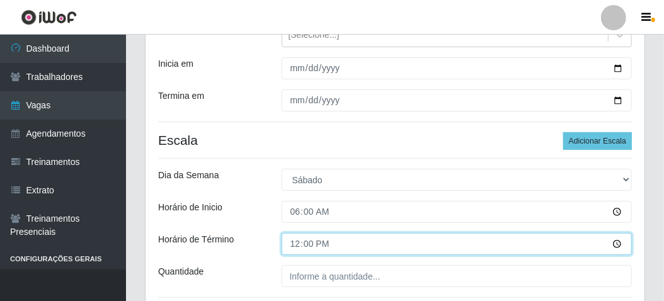
scroll to position [189, 0]
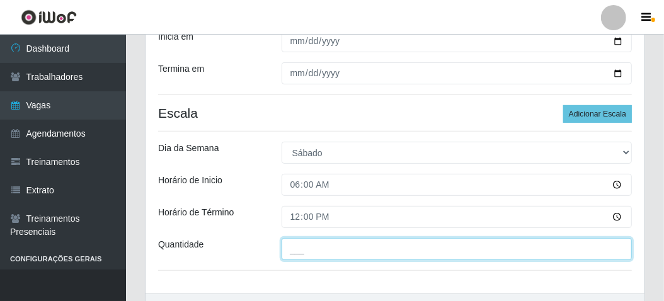
click at [288, 251] on input "___" at bounding box center [456, 249] width 351 height 22
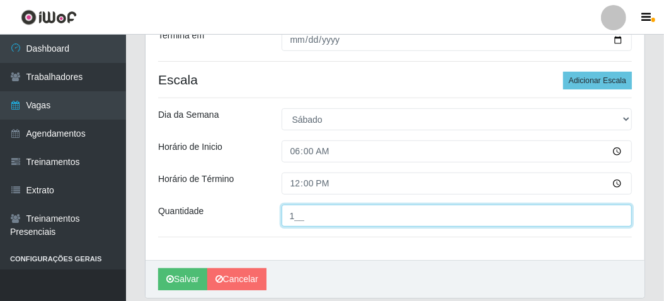
scroll to position [252, 0]
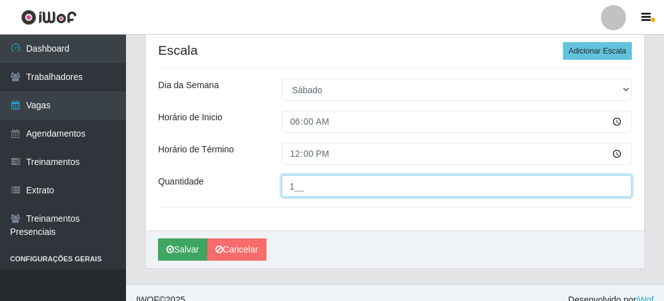
type input "1__"
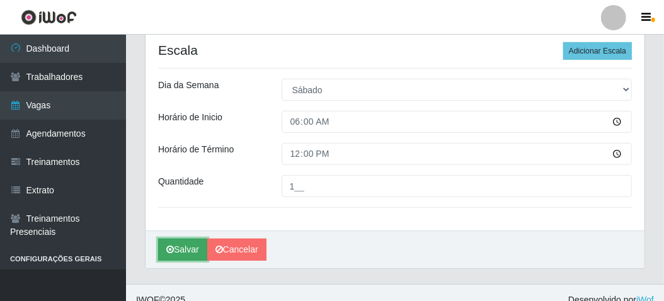
click at [169, 247] on icon "submit" at bounding box center [170, 249] width 8 height 9
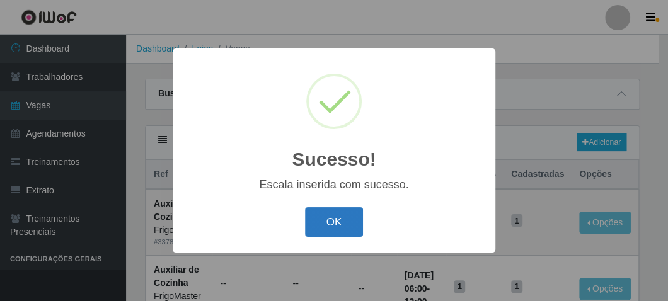
click at [309, 222] on button "OK" at bounding box center [334, 222] width 59 height 30
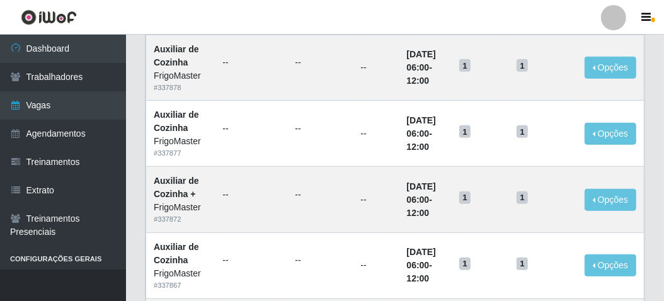
scroll to position [441, 0]
